Goal: Task Accomplishment & Management: Manage account settings

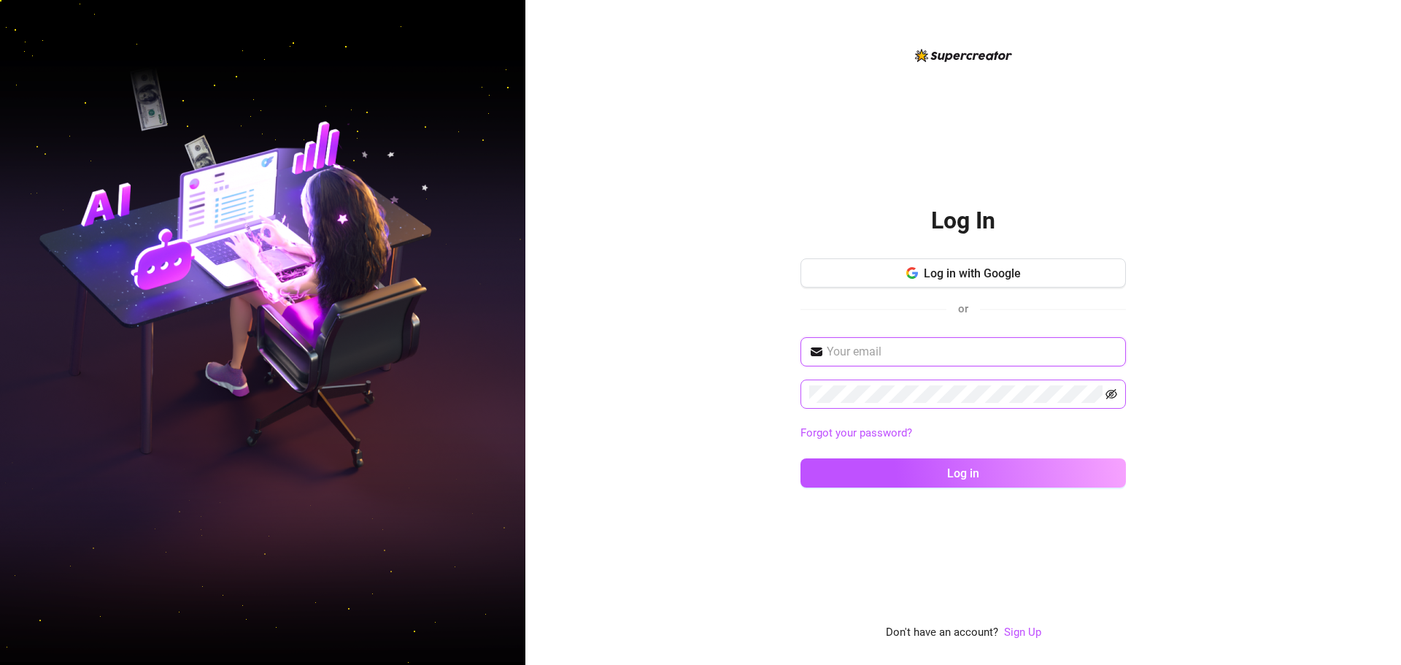
type input "[PERSON_NAME][EMAIL_ADDRESS][DOMAIN_NAME]"
click at [1109, 395] on icon "eye-invisible" at bounding box center [1111, 394] width 12 height 10
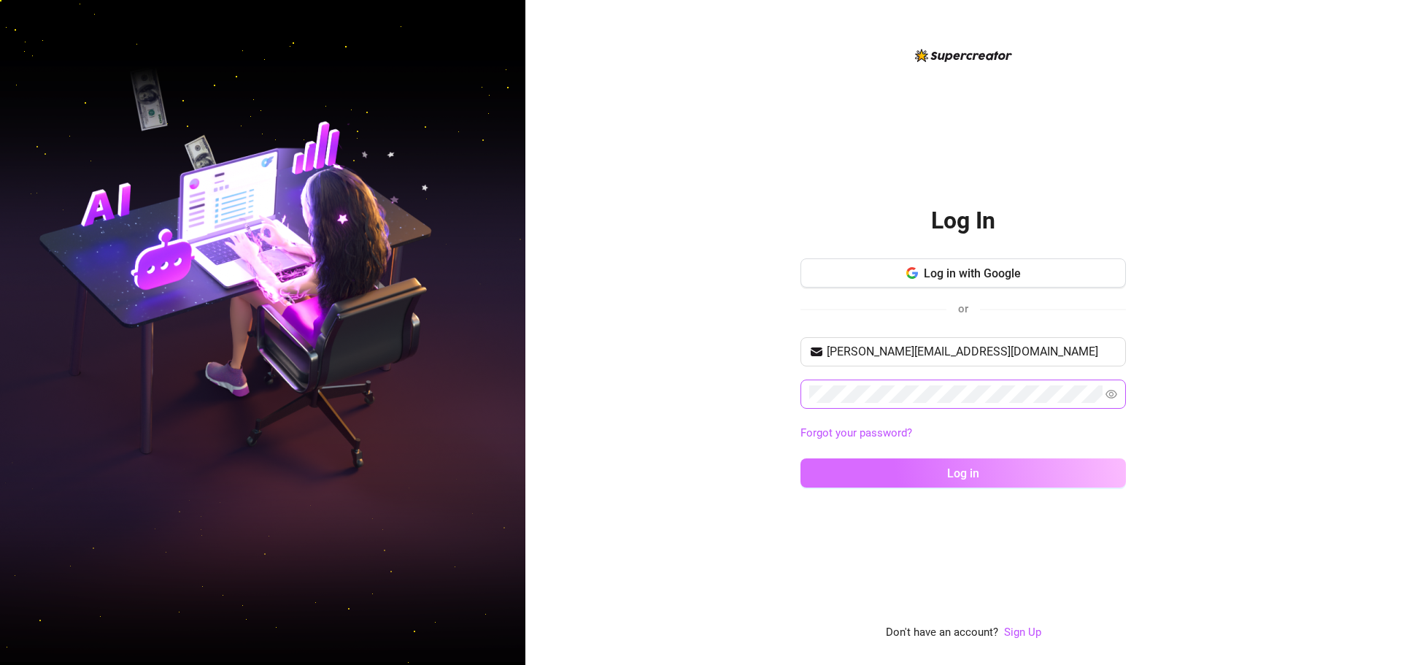
click at [1086, 471] on button "Log in" at bounding box center [962, 472] width 325 height 29
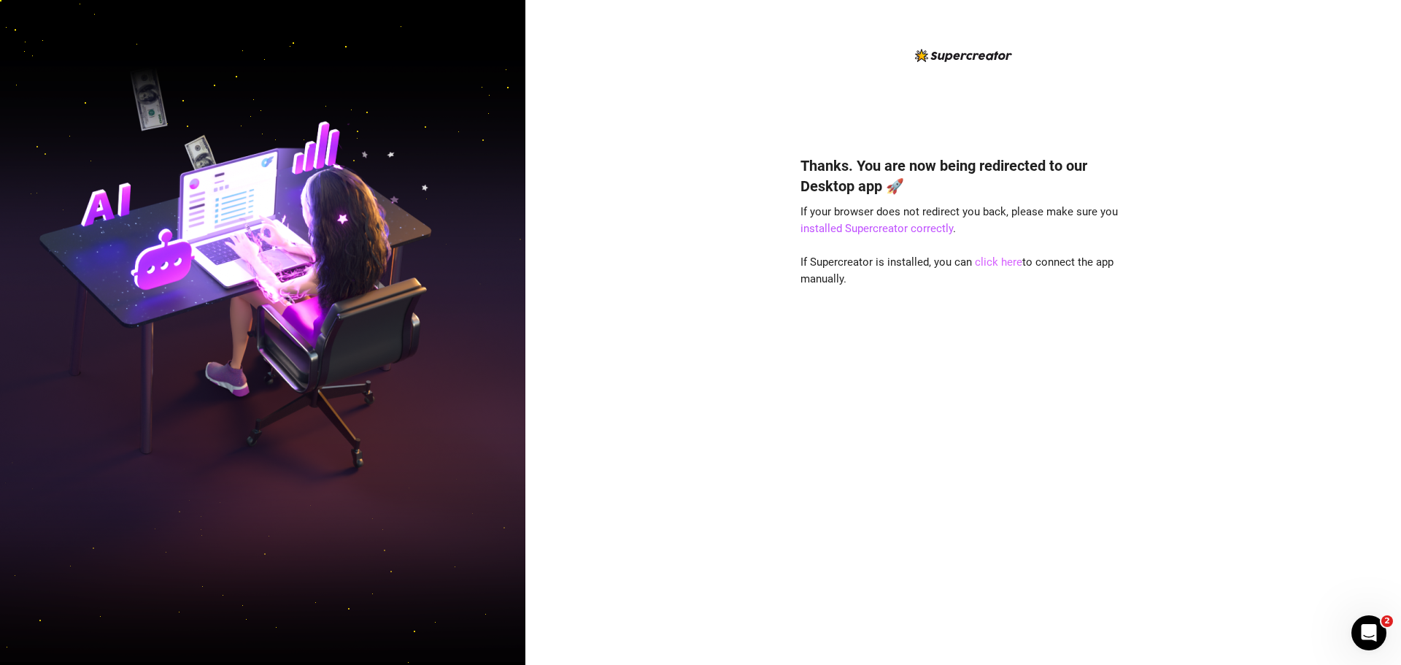
click at [998, 260] on link "click here" at bounding box center [998, 261] width 47 height 13
